Goal: Information Seeking & Learning: Learn about a topic

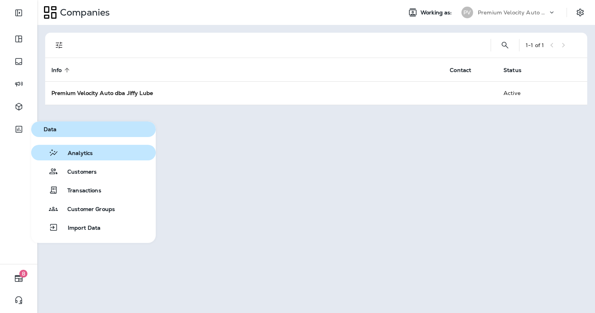
click at [76, 159] on button "Analytics" at bounding box center [93, 153] width 125 height 16
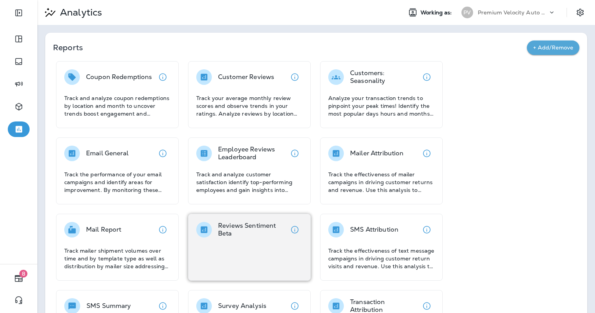
scroll to position [136, 0]
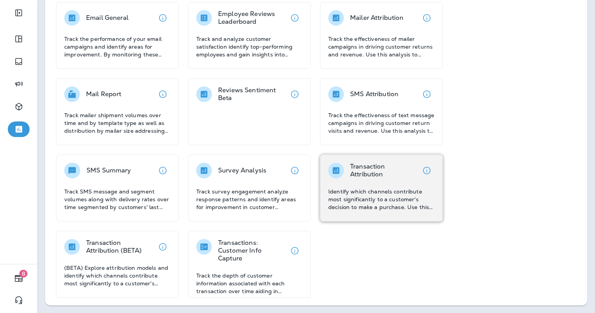
click at [362, 173] on p "Transaction Attribution" at bounding box center [384, 171] width 69 height 16
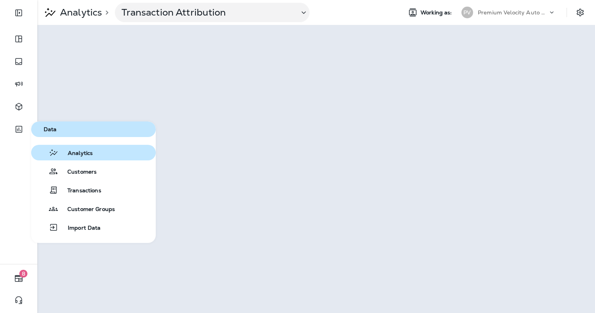
click at [73, 156] on span "Analytics" at bounding box center [75, 153] width 34 height 7
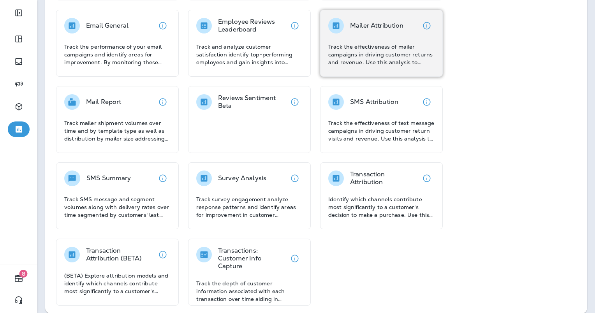
scroll to position [136, 0]
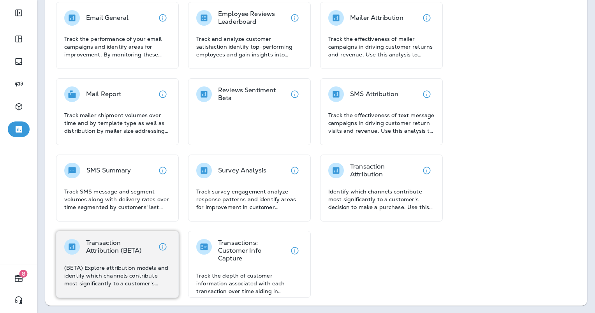
click at [104, 265] on p "(BETA) Explore attribution models and identify which channels contribute most s…" at bounding box center [117, 275] width 106 height 23
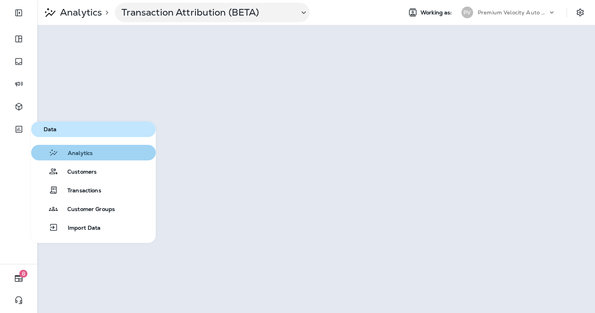
click at [85, 151] on span "Analytics" at bounding box center [75, 153] width 34 height 7
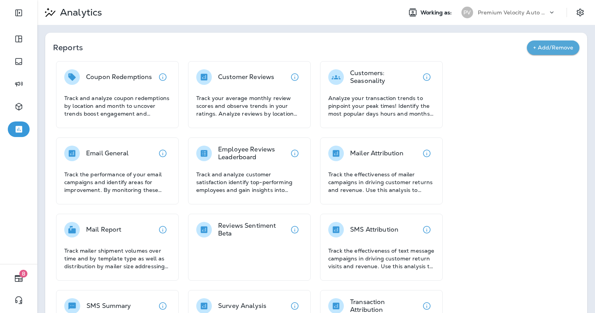
click at [557, 261] on div "Coupon Redemptions Track and analyze coupon redemptions by location and month t…" at bounding box center [306, 247] width 506 height 372
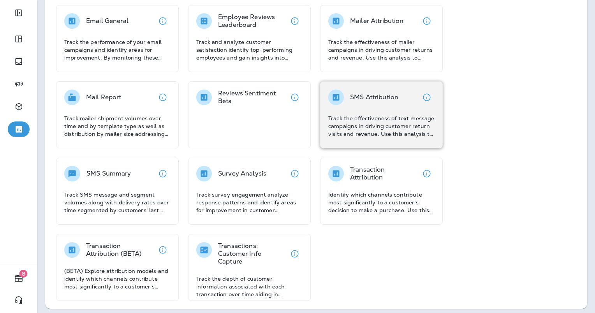
scroll to position [136, 0]
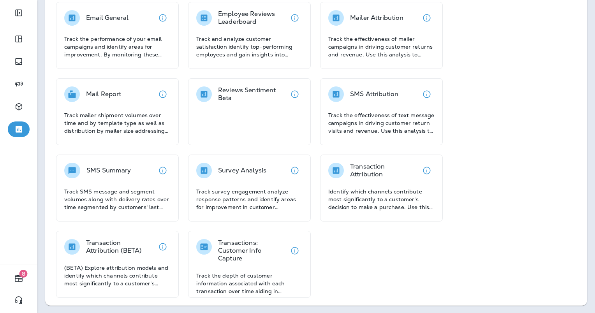
drag, startPoint x: 0, startPoint y: 196, endPoint x: 0, endPoint y: 182, distance: 14.4
click at [0, 0] on html "8 Analytics Working as: PV Premium Velocity Auto dba Jiffy Lube Reports + Add/R…" at bounding box center [297, 0] width 595 height 0
